Goal: Information Seeking & Learning: Learn about a topic

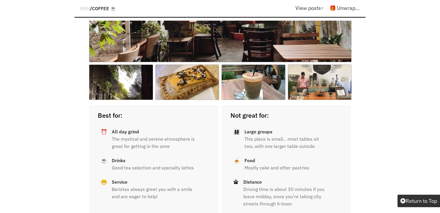
scroll to position [710, 0]
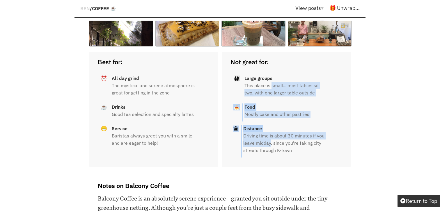
drag, startPoint x: 270, startPoint y: 61, endPoint x: 270, endPoint y: 122, distance: 60.8
click at [270, 122] on div "Not great for: 👨‍👩‍👧‍👧 Large groups This place is small... most tables sit two,…" at bounding box center [285, 109] width 129 height 115
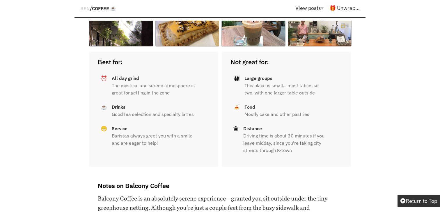
click at [259, 142] on div "Not great for: 👨‍👩‍👧‍👧 Large groups This place is small... most tables sit two,…" at bounding box center [285, 109] width 129 height 115
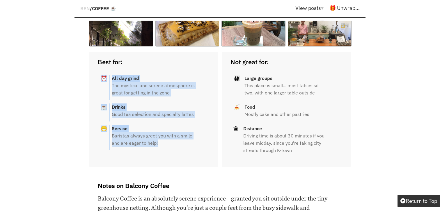
drag, startPoint x: 158, startPoint y: 122, endPoint x: 101, endPoint y: 52, distance: 90.5
click at [101, 52] on div "Best for: ⏰ All day grind The mystical and serene atmosphere is great for getti…" at bounding box center [153, 109] width 129 height 115
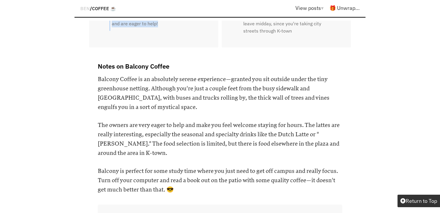
scroll to position [831, 0]
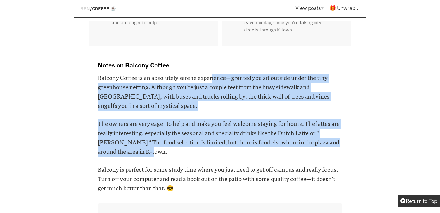
drag, startPoint x: 211, startPoint y: 58, endPoint x: 216, endPoint y: 128, distance: 70.6
click at [216, 128] on h6 "The owners are very eager to help and make you feel welcome staying for hours. …" at bounding box center [220, 137] width 244 height 37
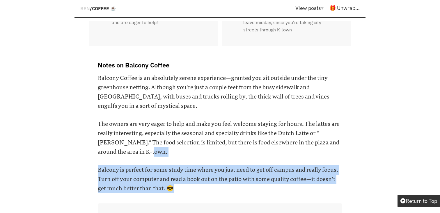
drag, startPoint x: 216, startPoint y: 128, endPoint x: 221, endPoint y: 171, distance: 43.0
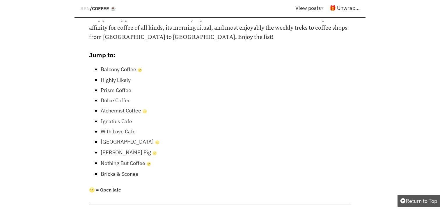
scroll to position [330, 0]
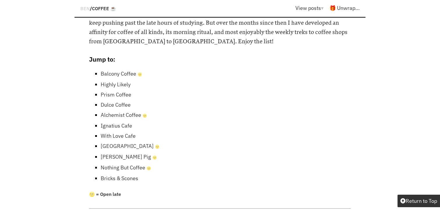
click at [130, 70] on link "Balcony Coffee 🌝" at bounding box center [121, 73] width 41 height 7
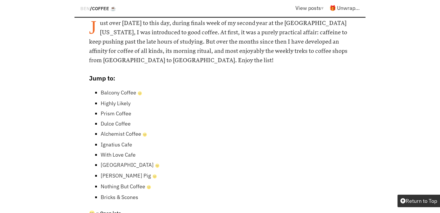
scroll to position [290, 0]
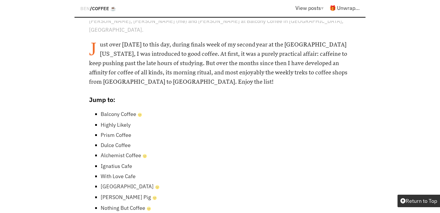
click at [133, 205] on link "Nothing But Coffee 🌝" at bounding box center [126, 208] width 50 height 7
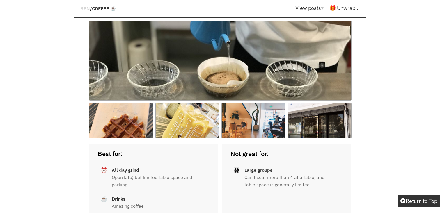
scroll to position [6336, 0]
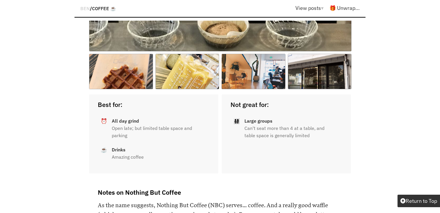
scroll to position [6296, 0]
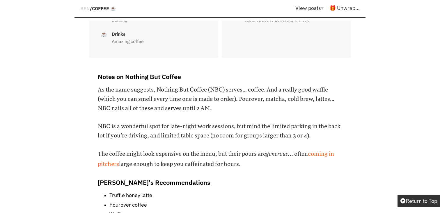
scroll to position [6448, 0]
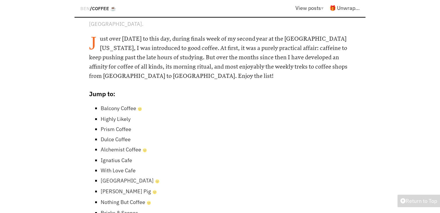
scroll to position [299, 0]
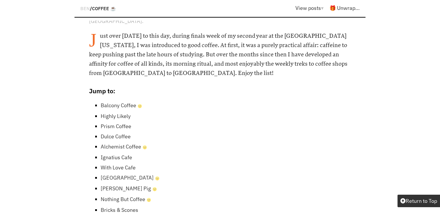
click at [128, 102] on link "Balcony Coffee 🌝" at bounding box center [121, 105] width 41 height 7
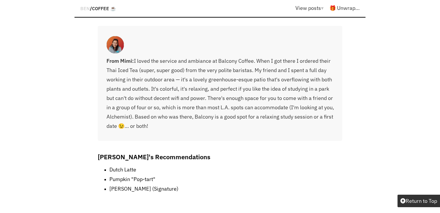
scroll to position [1014, 0]
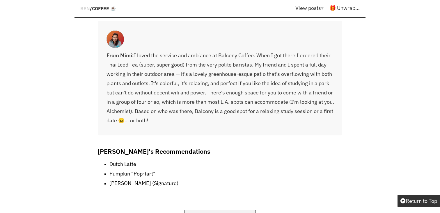
click at [218, 210] on link "Balcony Coffee on Yelp" at bounding box center [219, 217] width 71 height 14
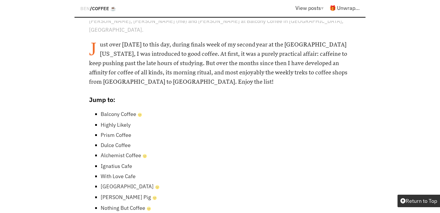
scroll to position [330, 0]
